Goal: Information Seeking & Learning: Learn about a topic

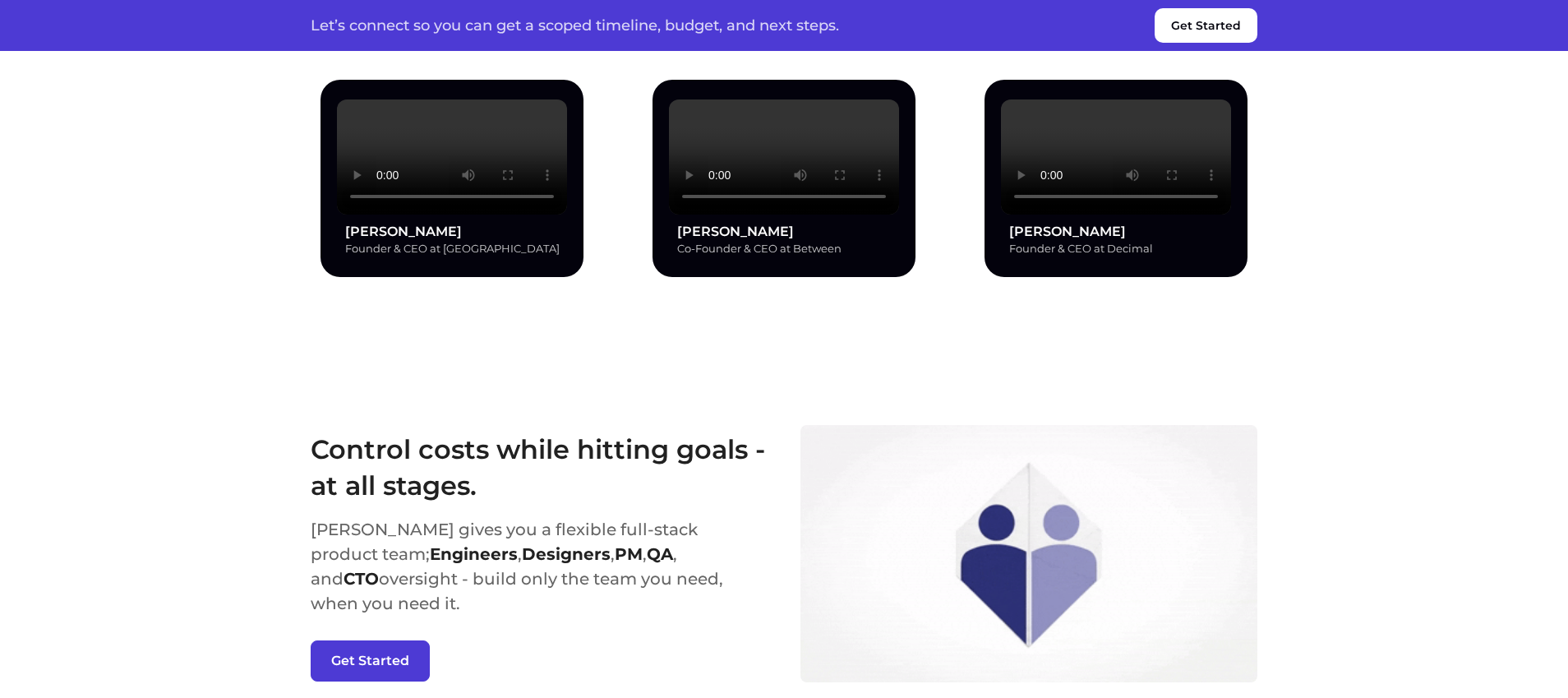
scroll to position [1805, 0]
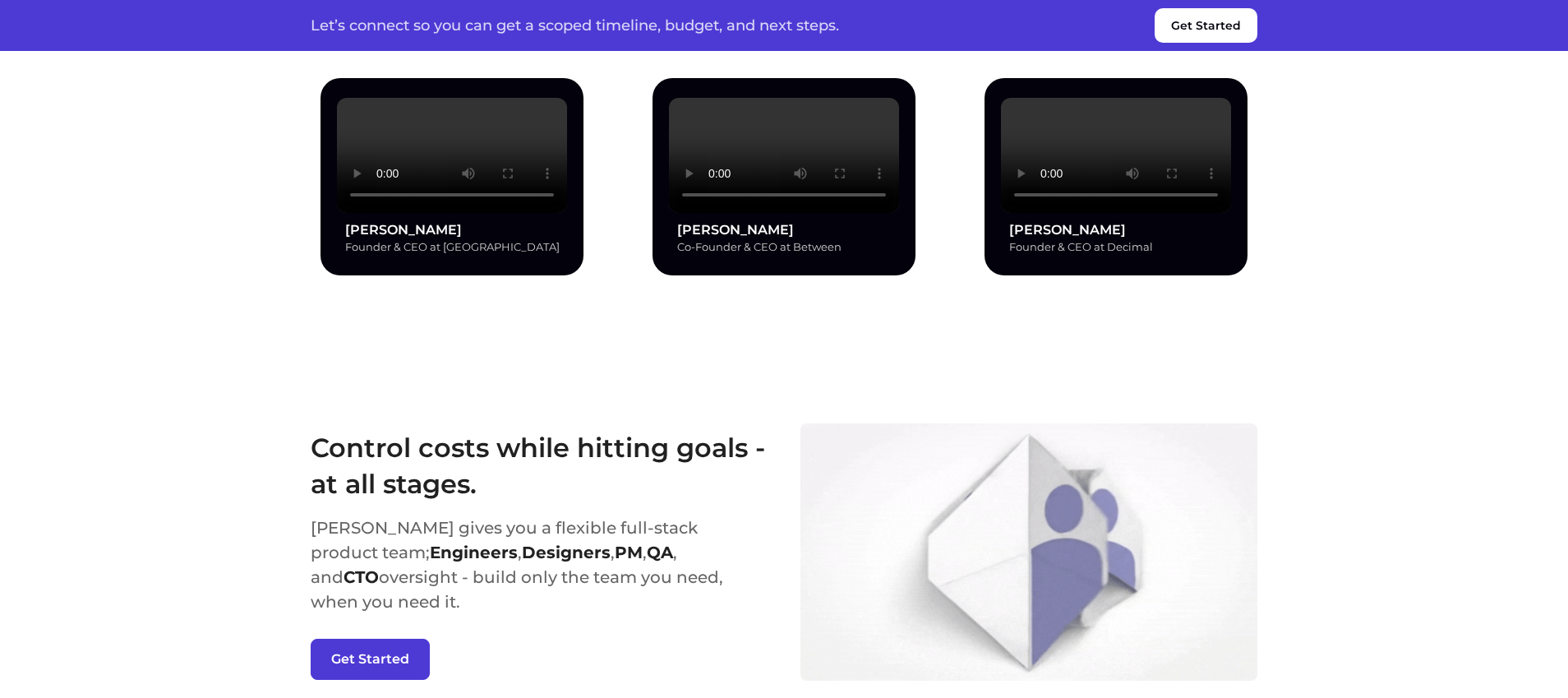
click at [748, 213] on video at bounding box center [784, 156] width 230 height 115
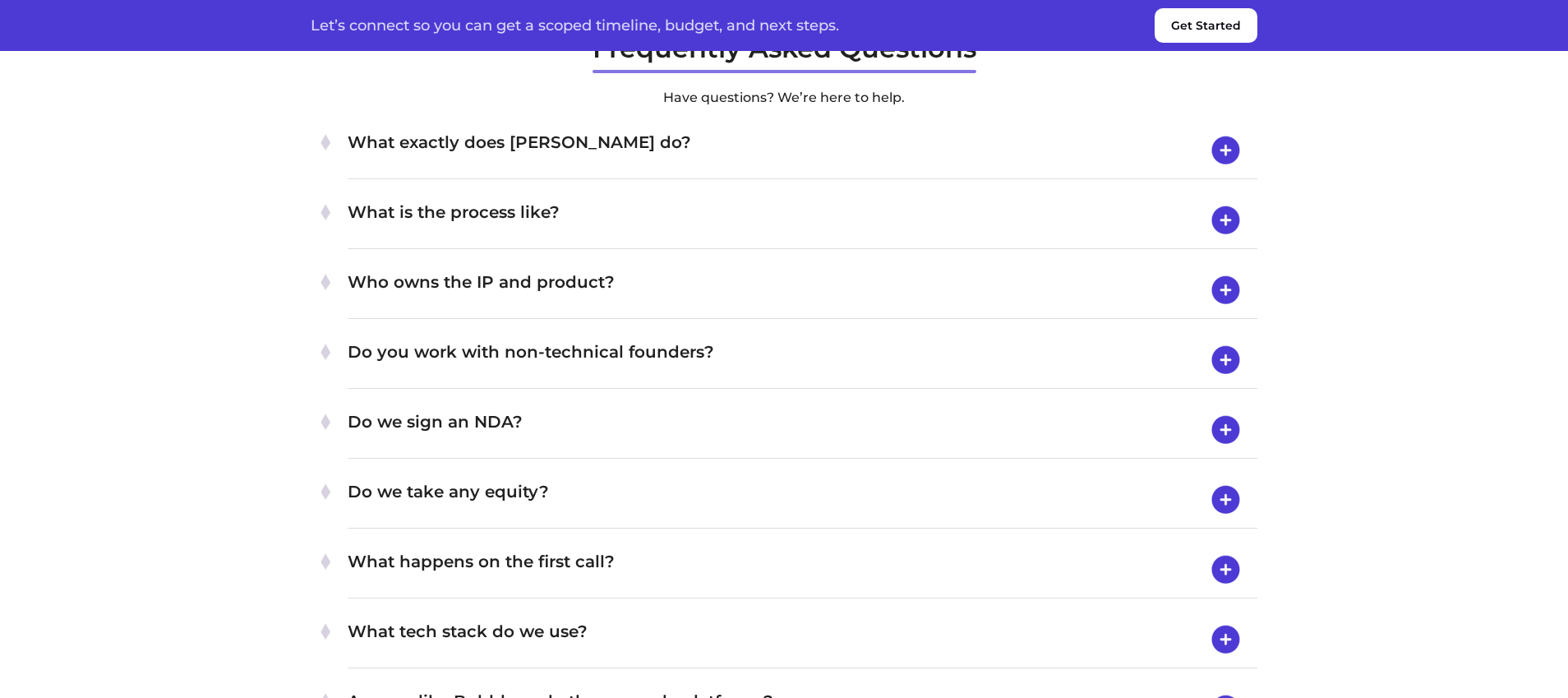
scroll to position [5581, 0]
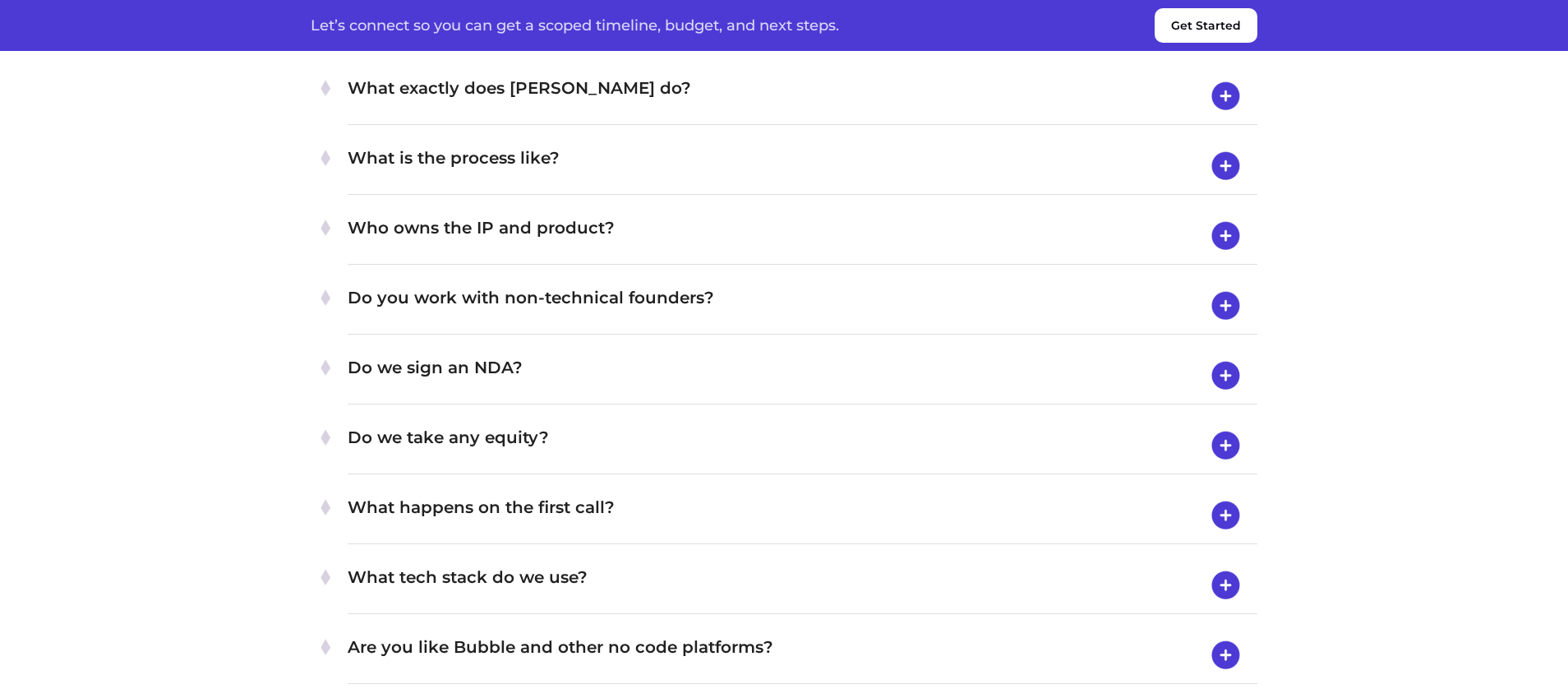
click at [1226, 117] on img at bounding box center [1226, 96] width 42 height 43
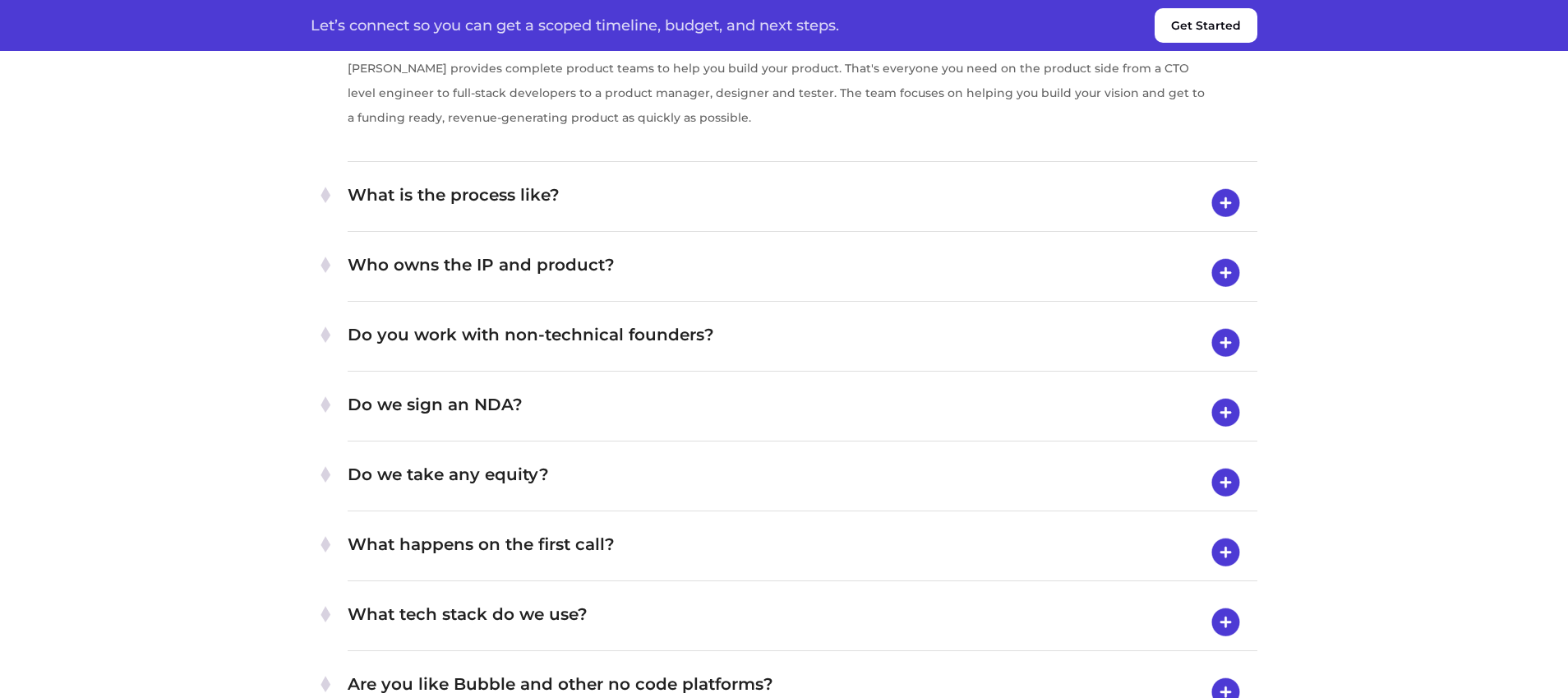
scroll to position [5709, 0]
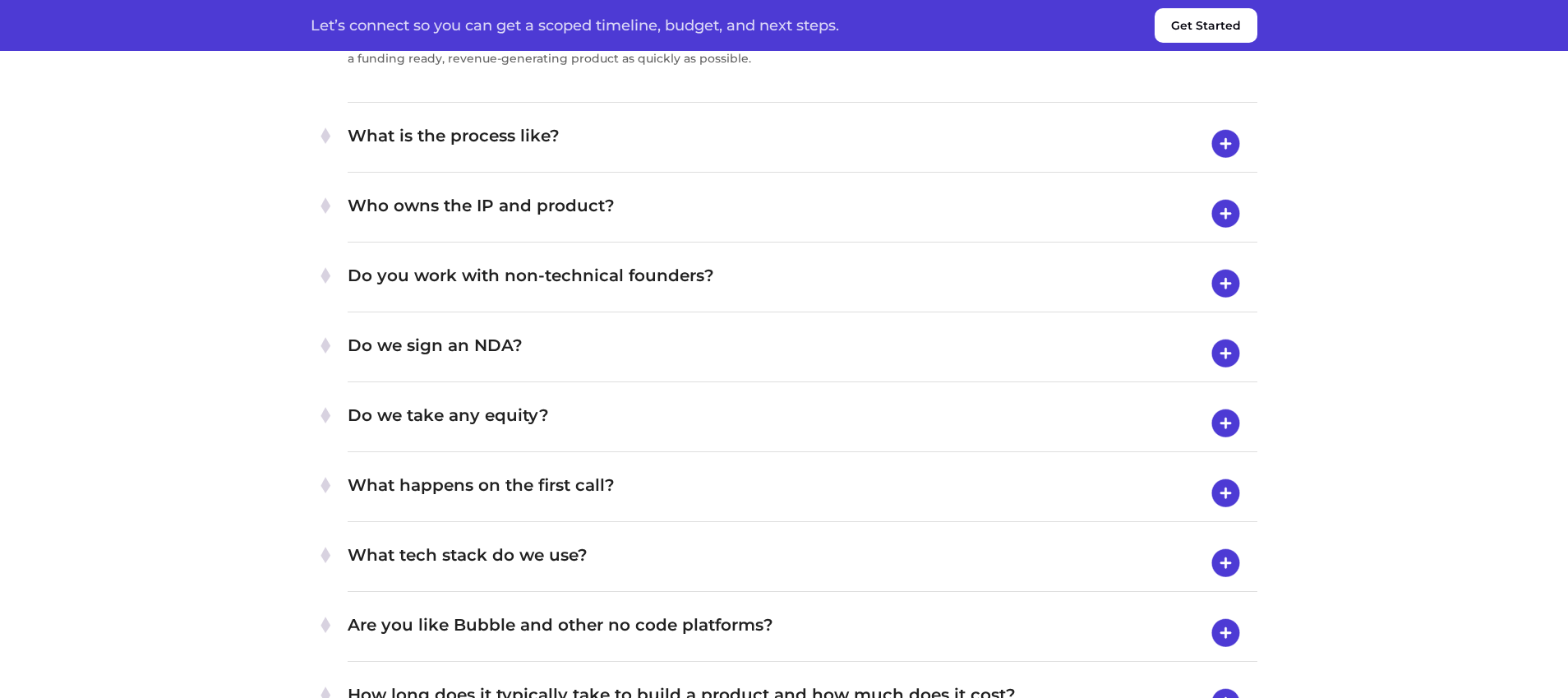
click at [1227, 165] on img at bounding box center [1226, 143] width 42 height 43
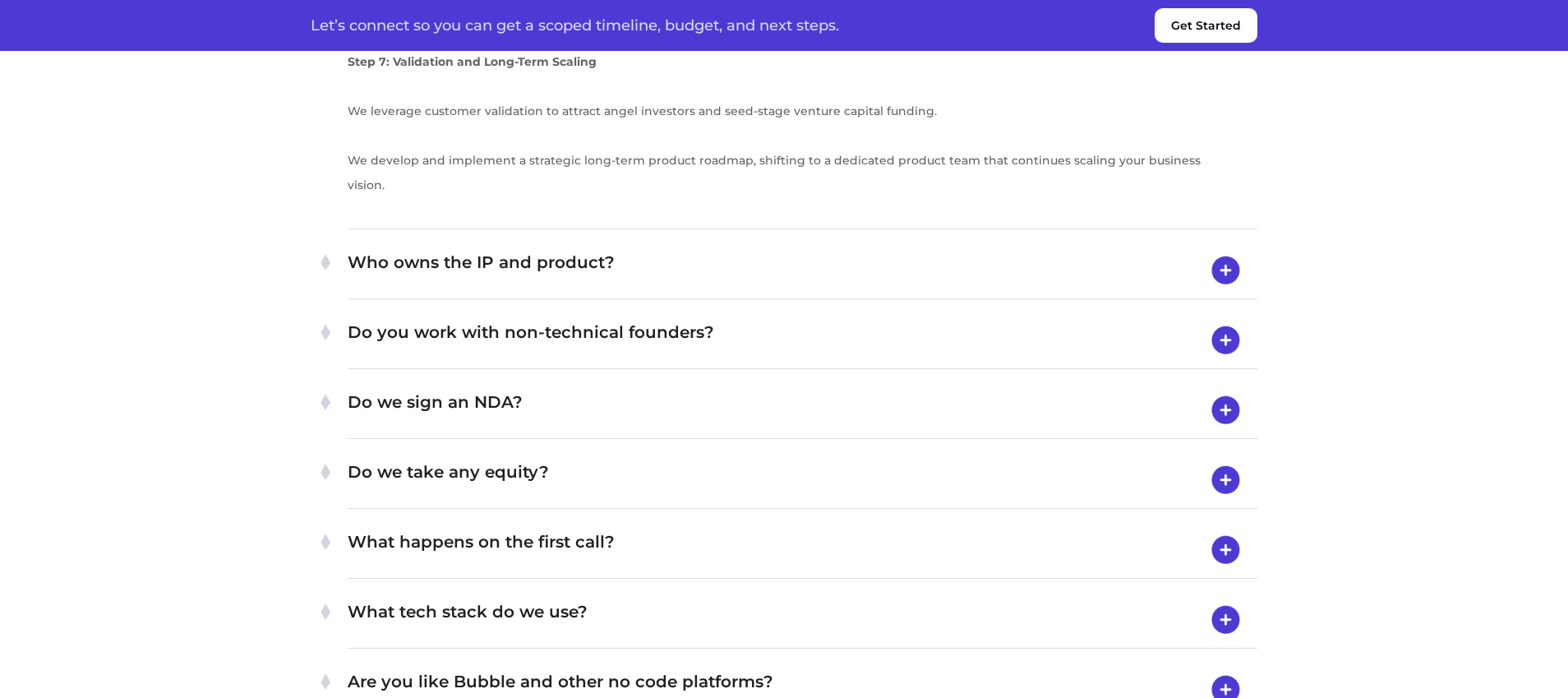
scroll to position [6718, 0]
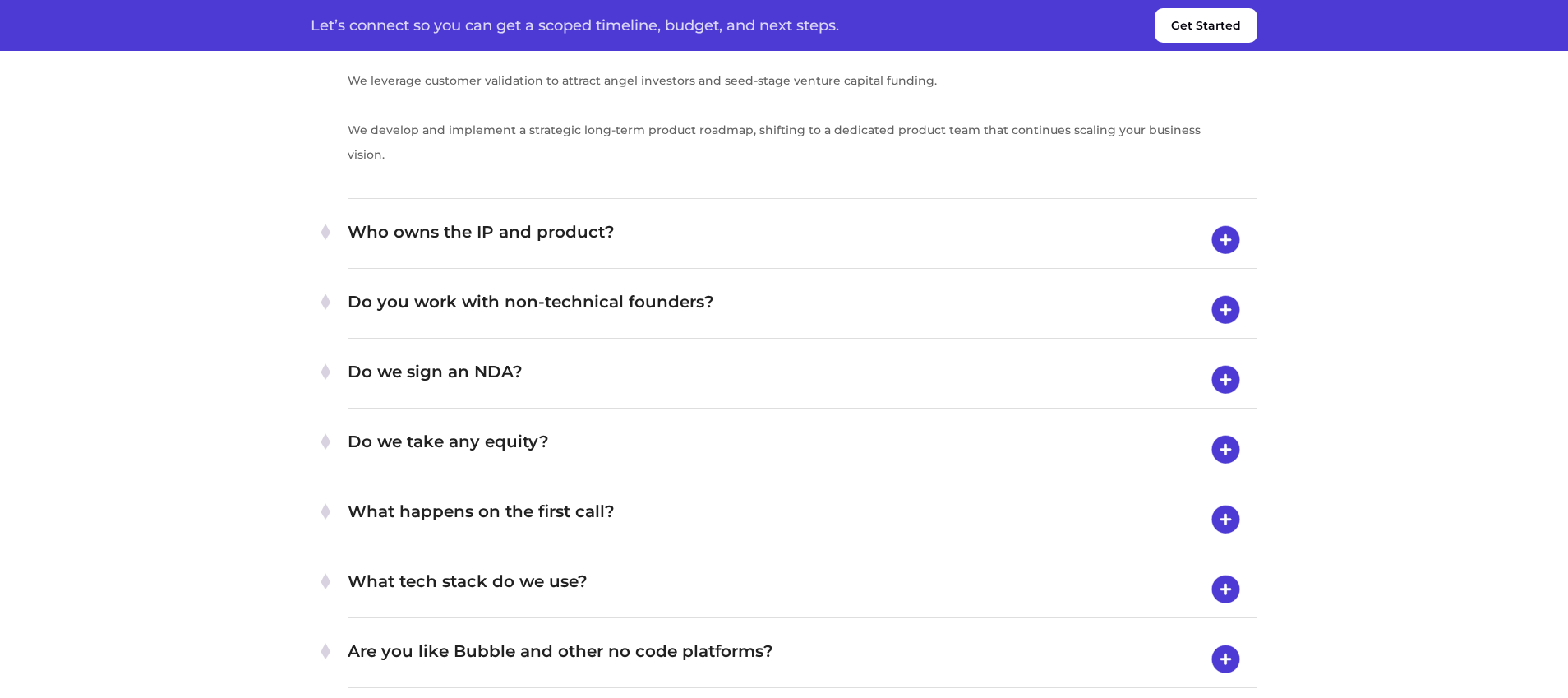
click at [859, 262] on h4 "Who owns the IP and product?" at bounding box center [802, 240] width 910 height 43
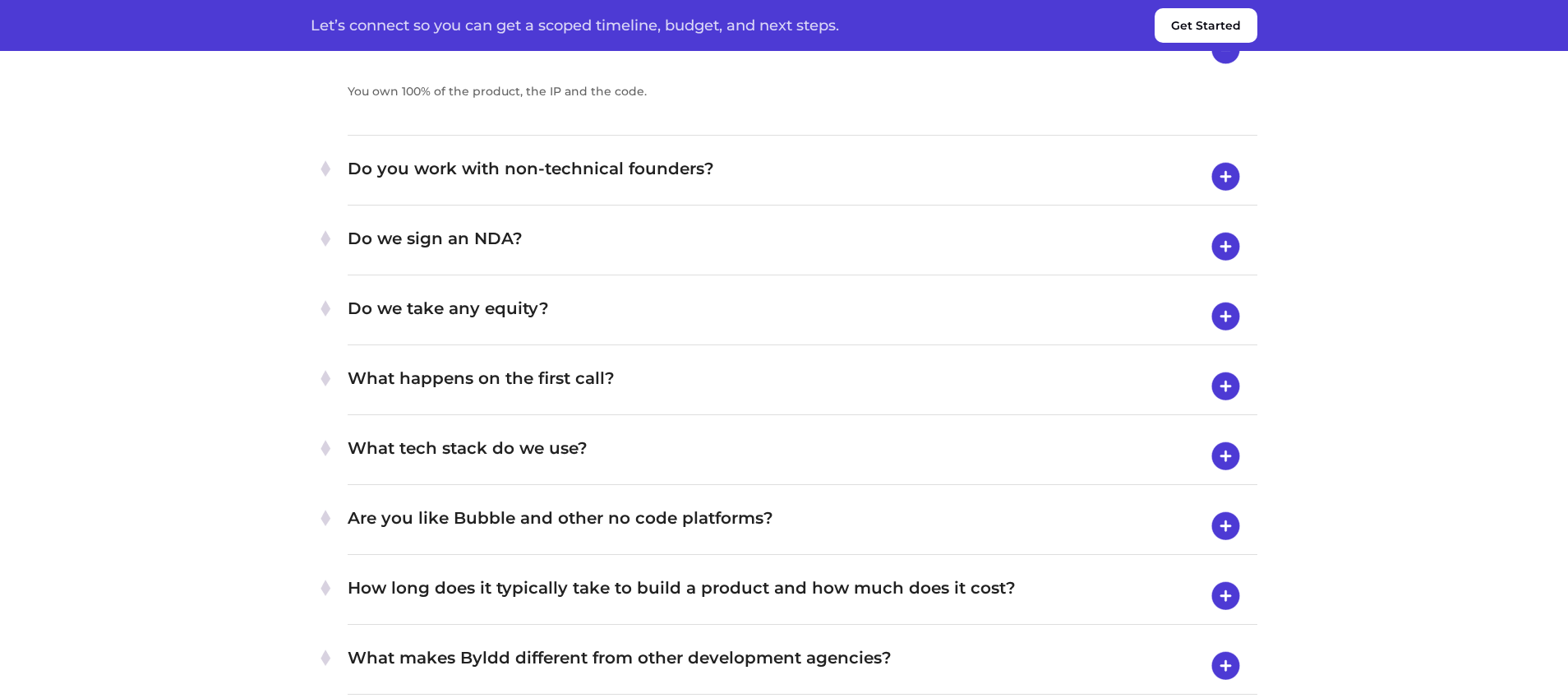
scroll to position [5736, 0]
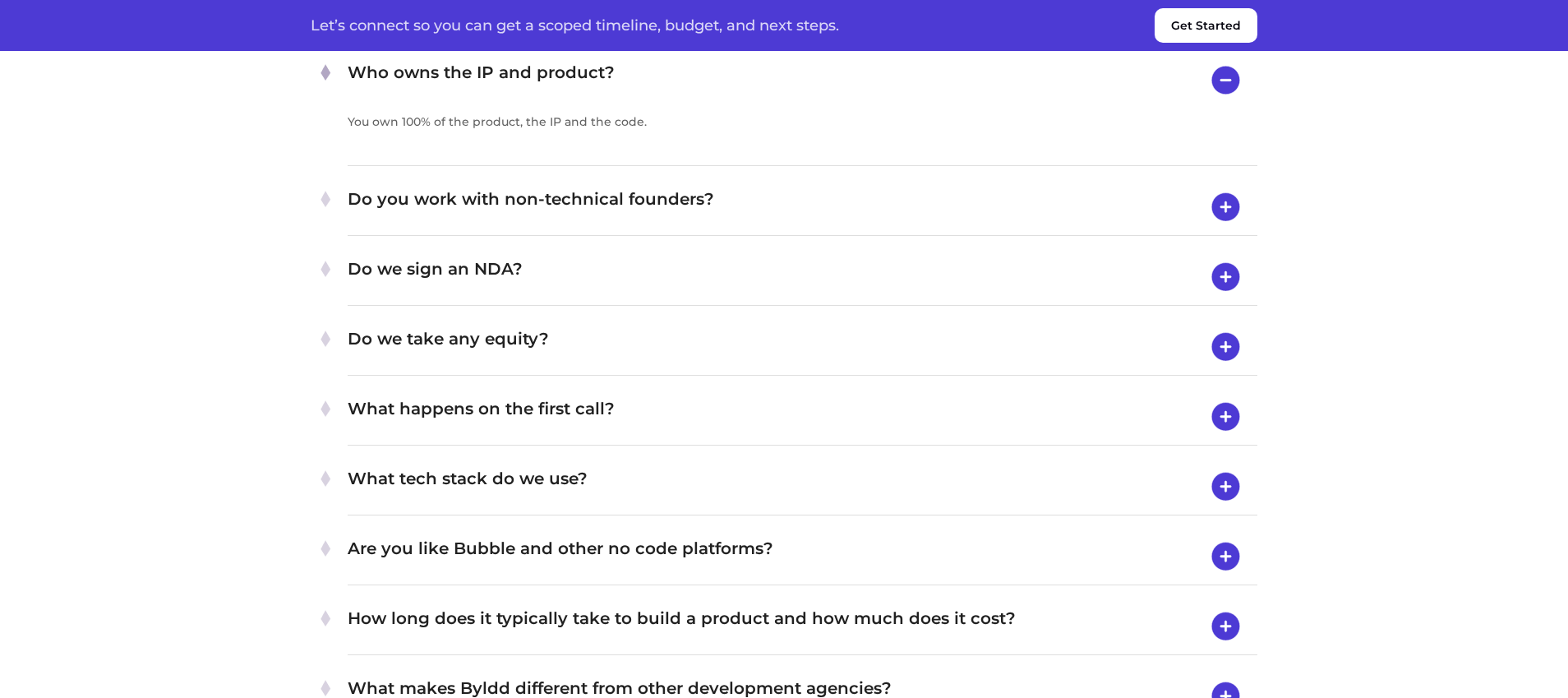
click at [789, 229] on h4 "Do you work with non-technical founders?" at bounding box center [802, 207] width 910 height 43
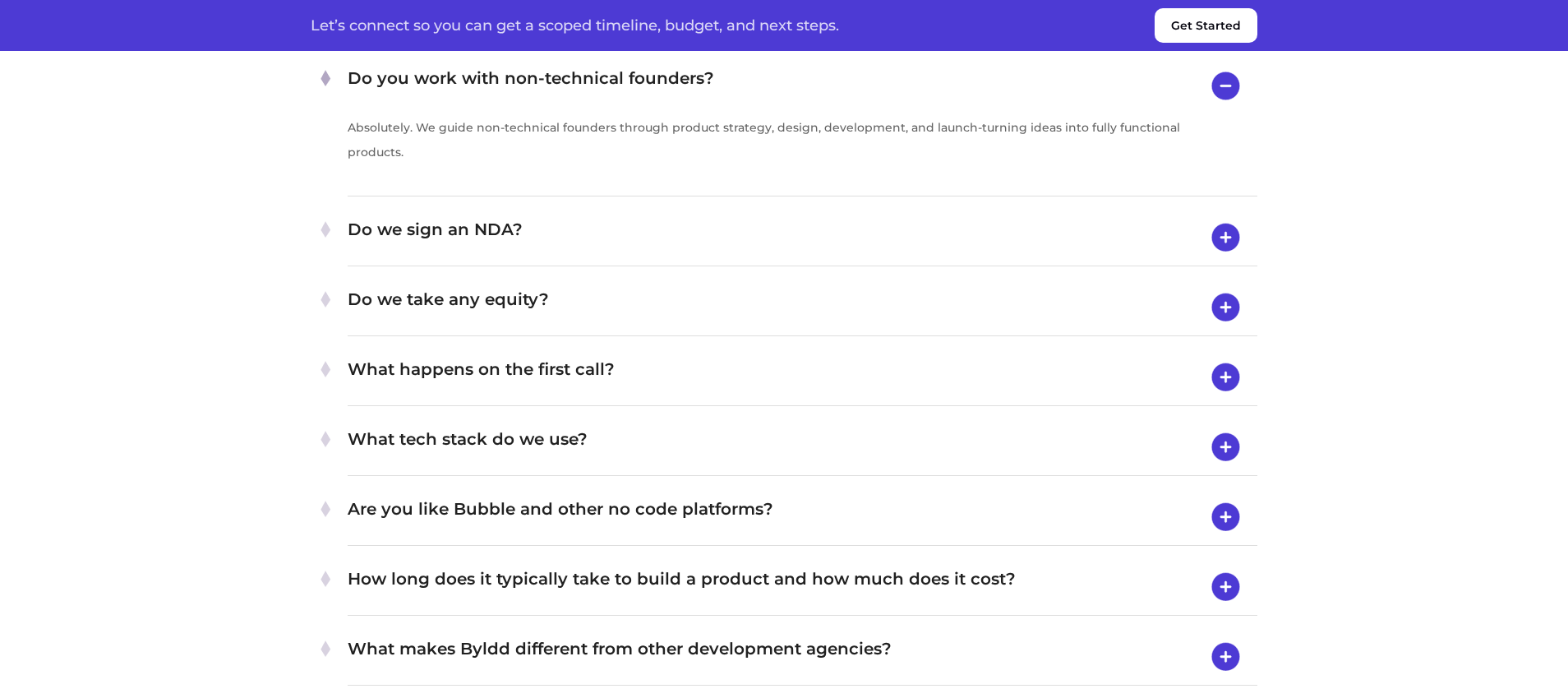
scroll to position [5803, 0]
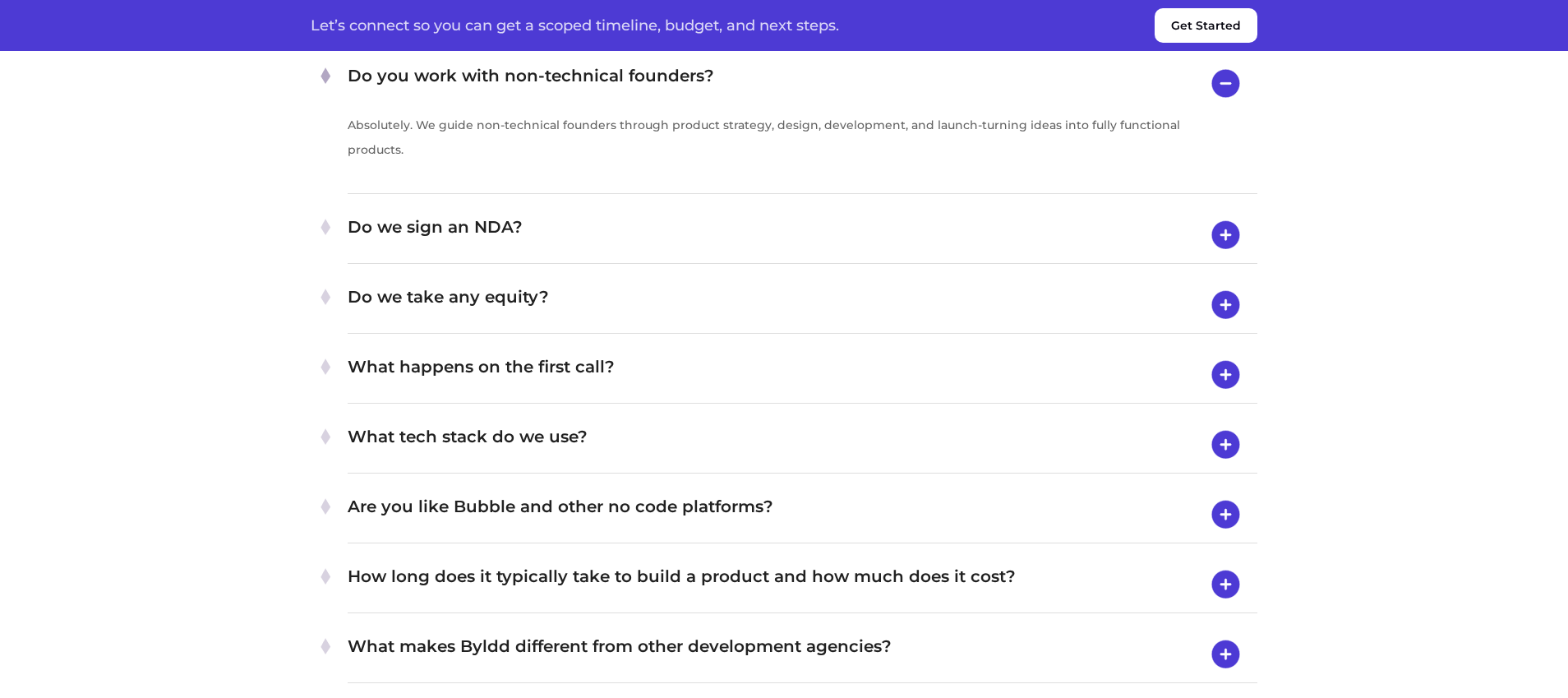
click at [775, 256] on h4 "Do we sign an NDA?" at bounding box center [802, 235] width 910 height 43
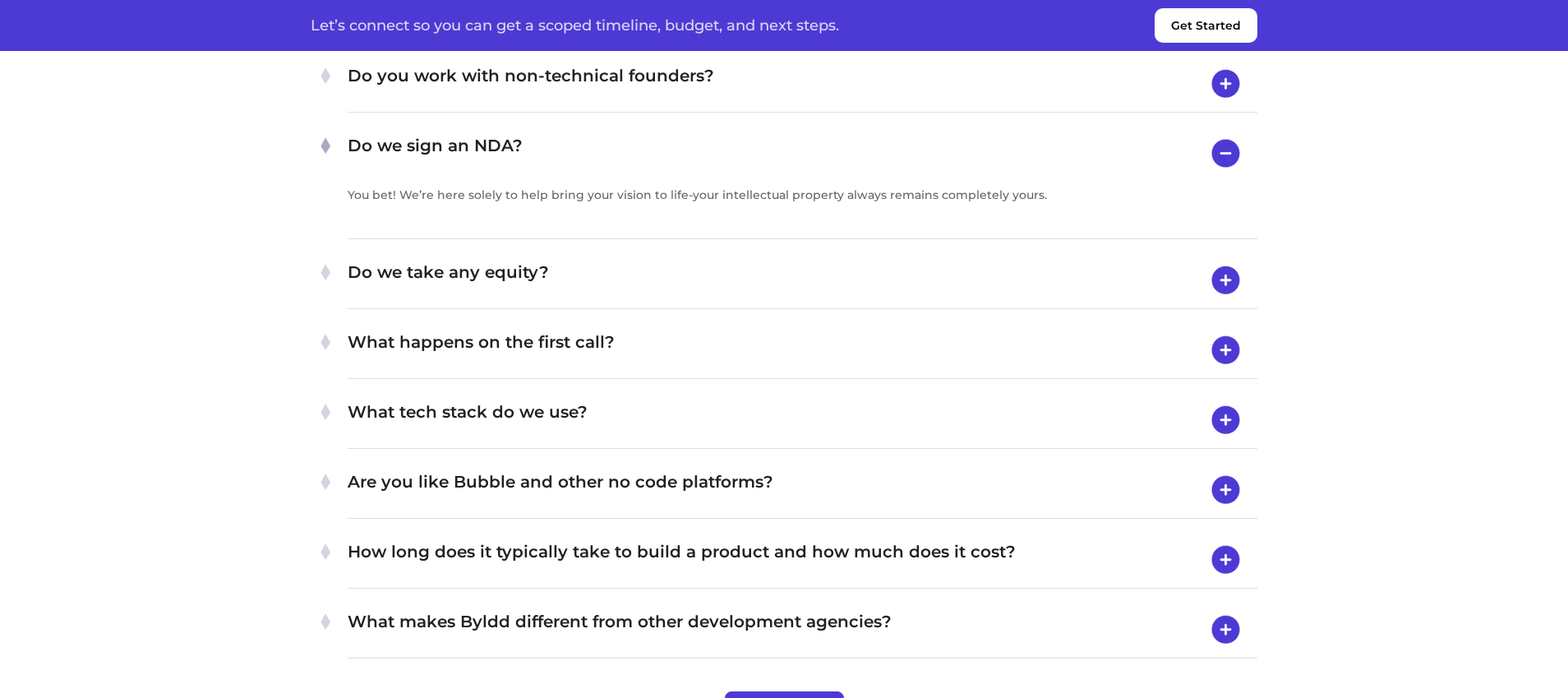
click at [762, 302] on h4 "Do we take any equity?" at bounding box center [802, 280] width 910 height 43
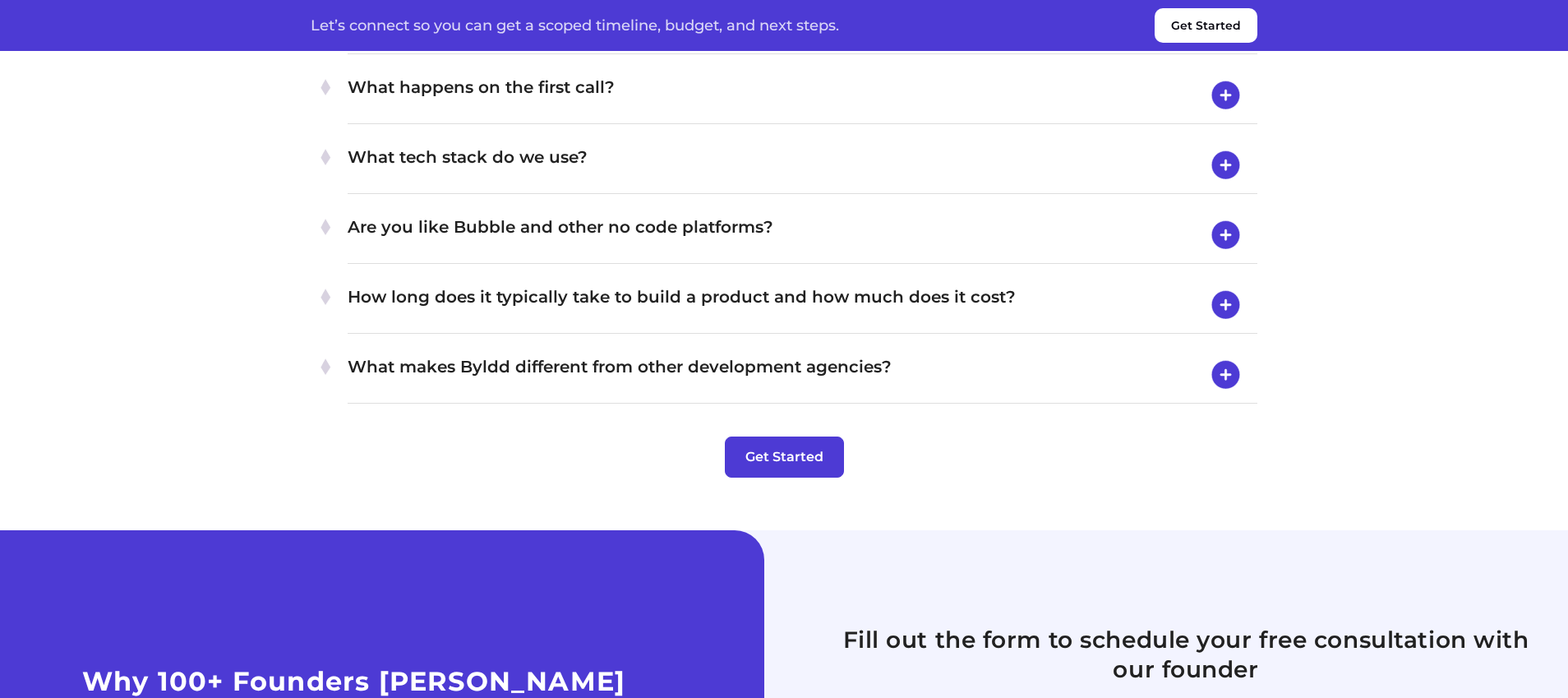
scroll to position [6075, 0]
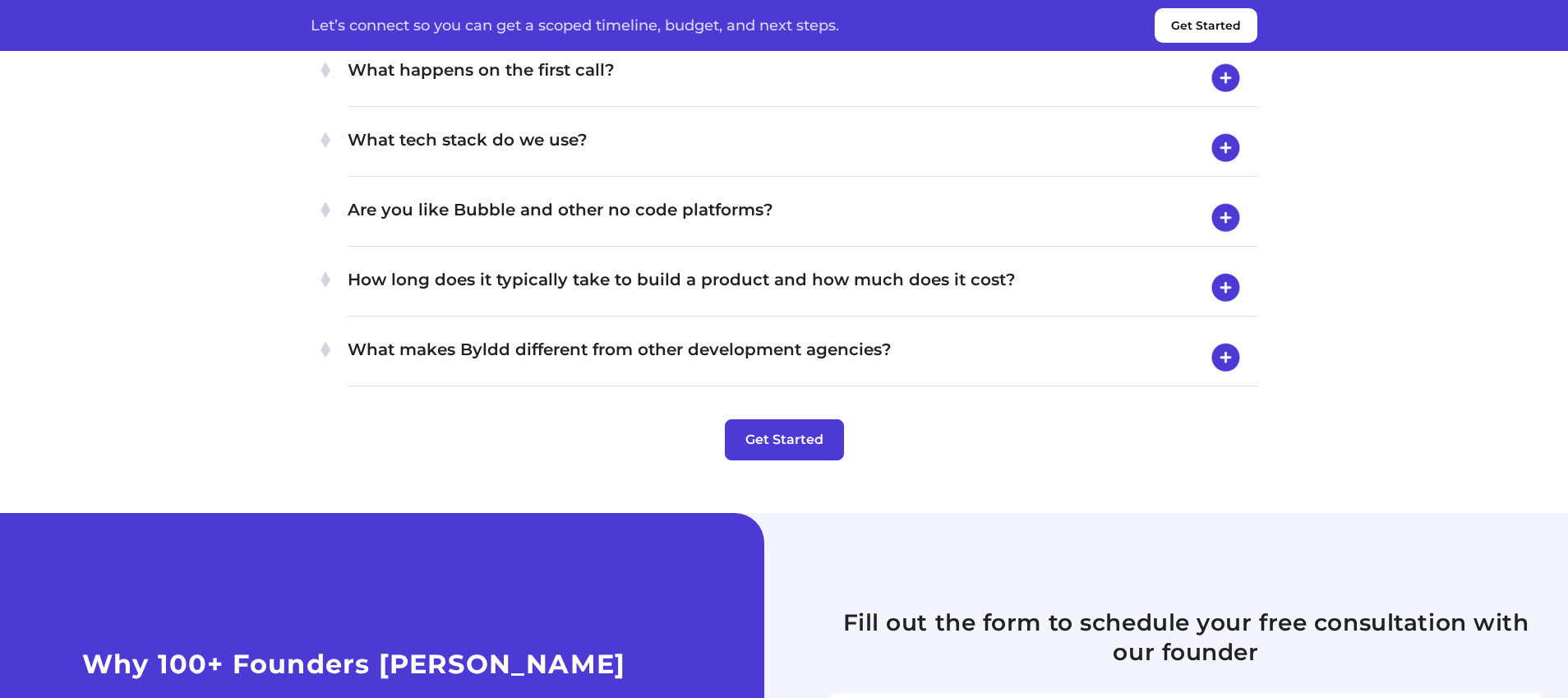
click at [756, 170] on h4 "What tech stack do we use?" at bounding box center [802, 148] width 910 height 43
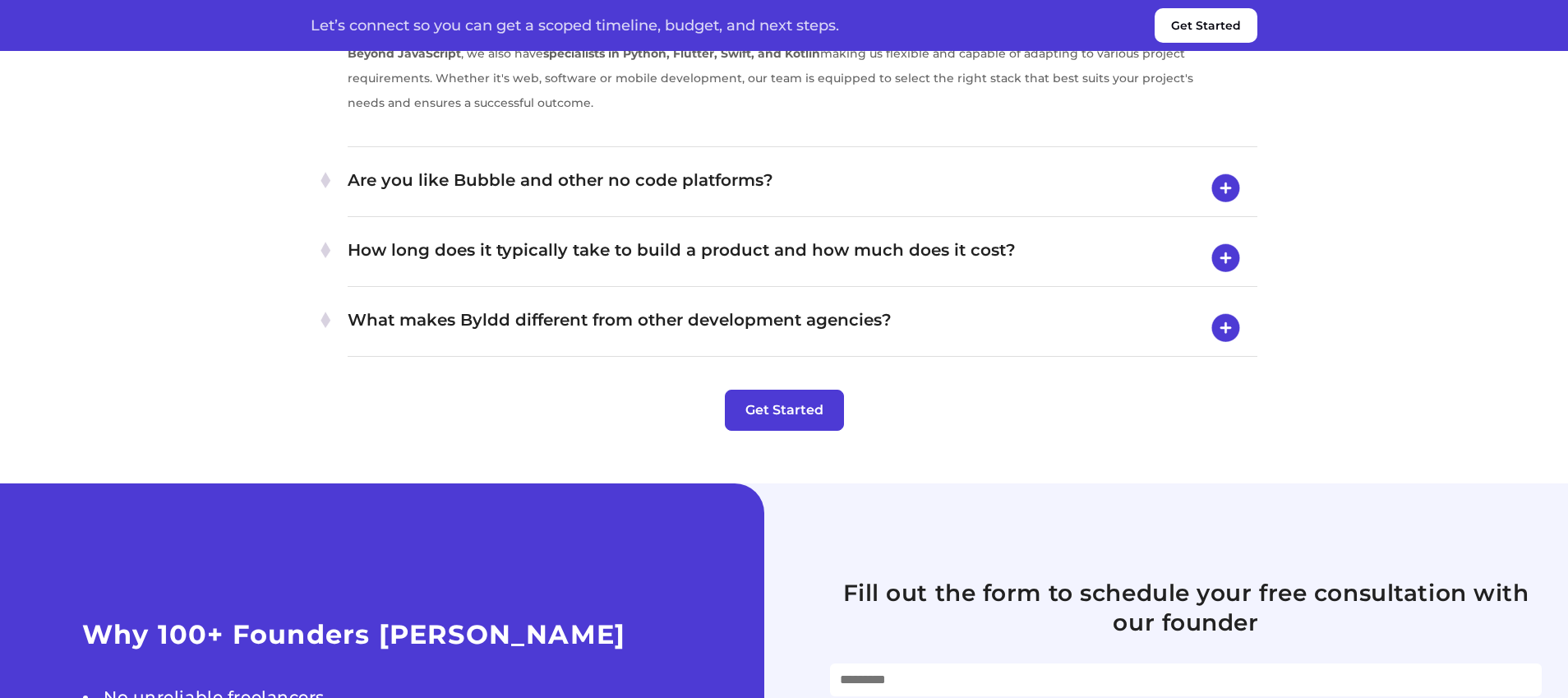
scroll to position [6250, 0]
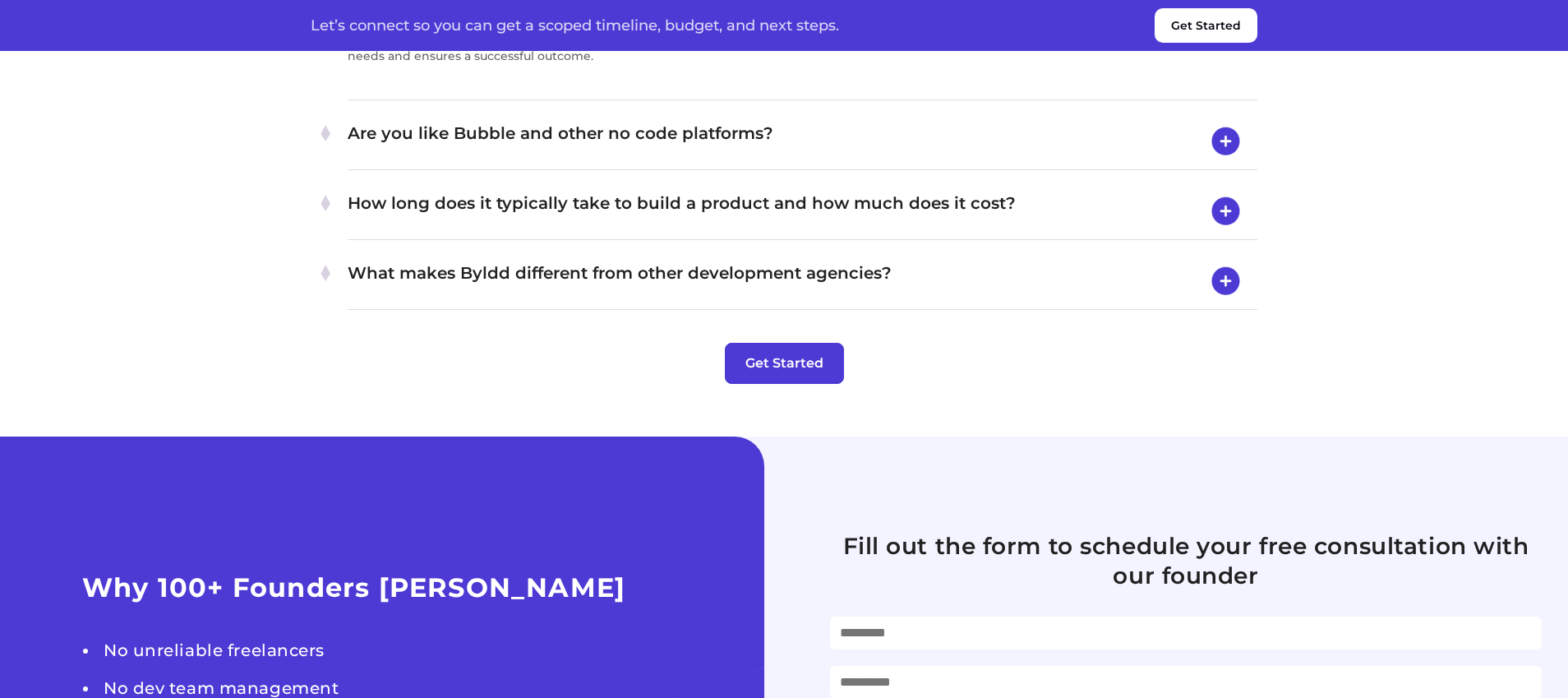
click at [878, 163] on h4 "Are you like Bubble and other no code platforms?" at bounding box center [802, 141] width 910 height 43
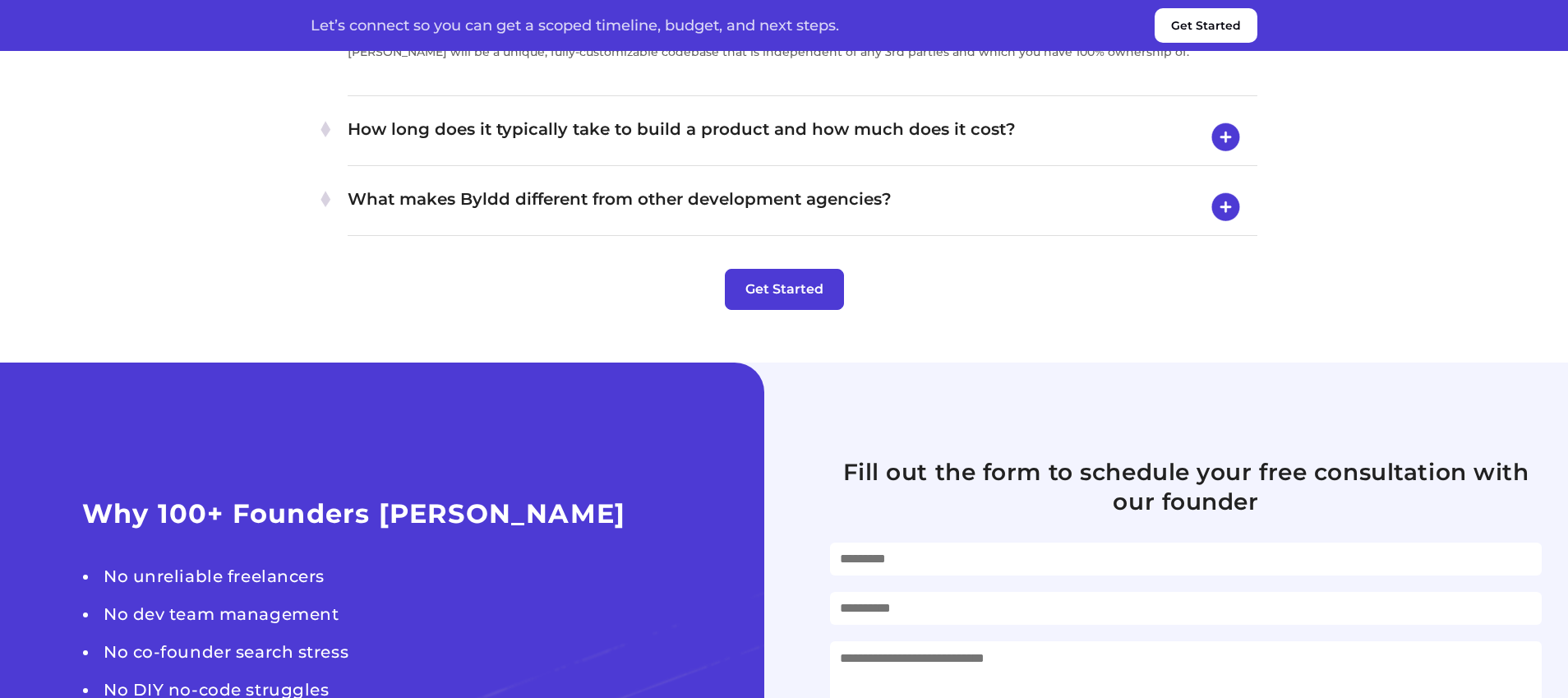
click at [902, 158] on h4 "How long does it typically take to build a product and how much does it cost?" at bounding box center [802, 136] width 910 height 43
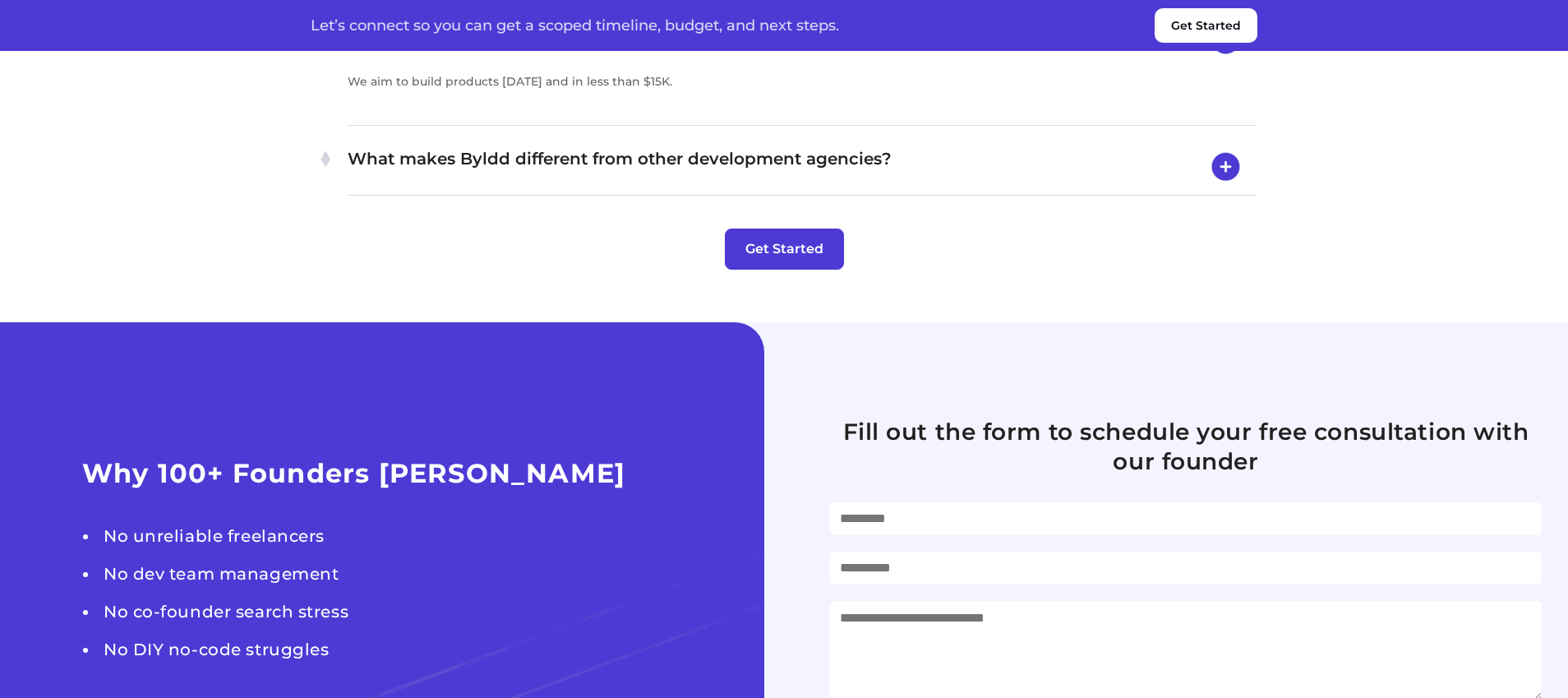
scroll to position [6266, 0]
click at [884, 188] on h4 "What makes Byldd different from other development agencies?" at bounding box center [802, 165] width 910 height 43
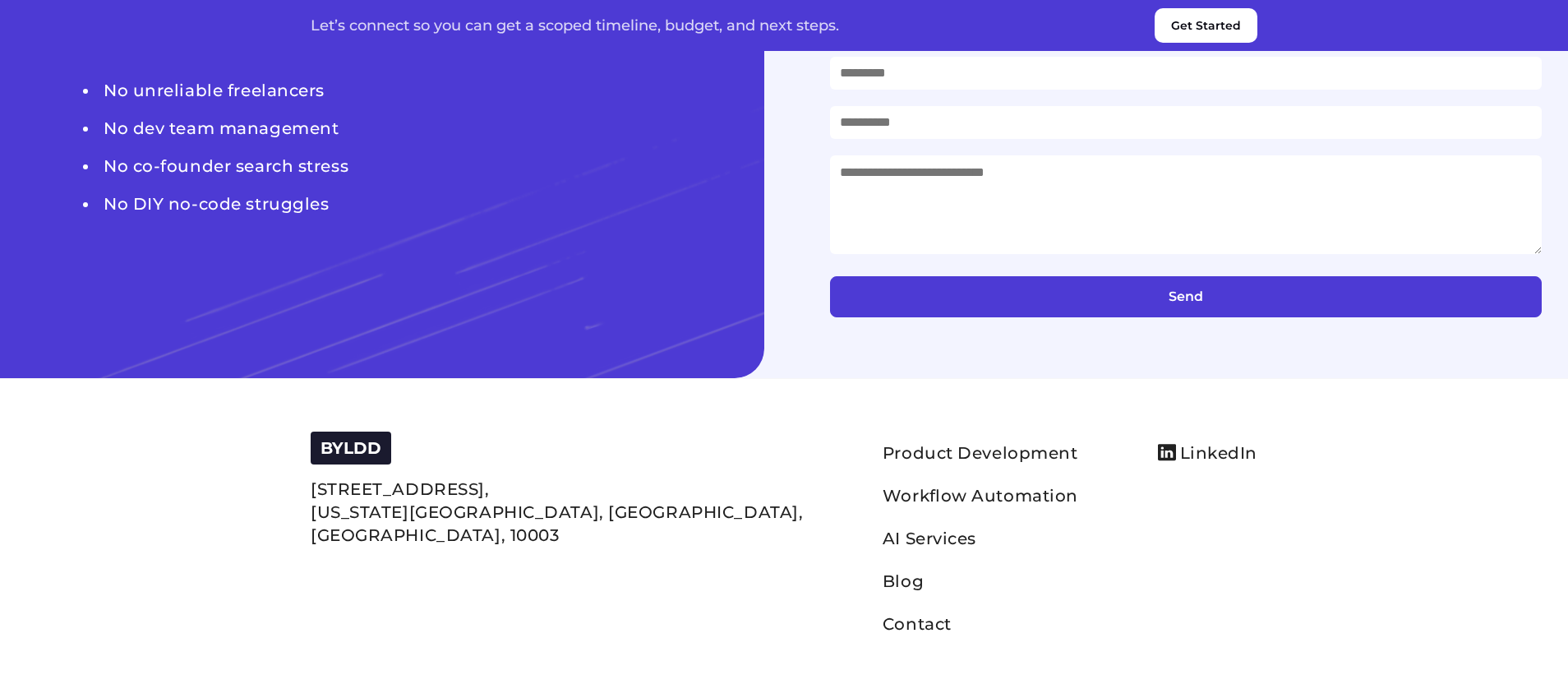
scroll to position [7276, 0]
